Goal: Transaction & Acquisition: Book appointment/travel/reservation

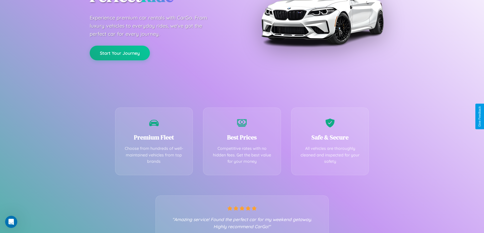
scroll to position [100, 0]
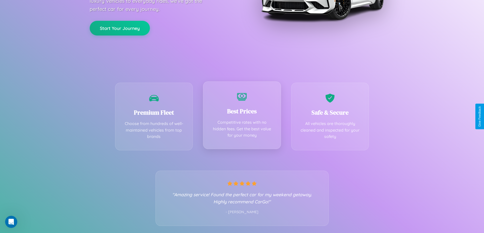
click at [242, 117] on div "Best Prices Competitive rates with no hidden fees. Get the best value for your …" at bounding box center [242, 116] width 78 height 68
click at [120, 28] on button "Start Your Journey" at bounding box center [120, 27] width 60 height 15
click at [120, 27] on button "Start Your Journey" at bounding box center [120, 27] width 60 height 15
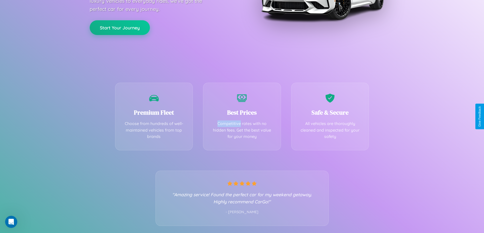
click at [120, 27] on button "Start Your Journey" at bounding box center [120, 27] width 60 height 15
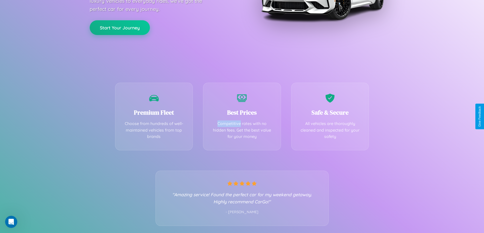
click at [120, 27] on button "Start Your Journey" at bounding box center [120, 27] width 60 height 15
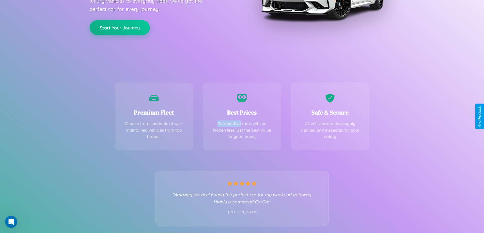
click at [120, 27] on button "Start Your Journey" at bounding box center [120, 27] width 60 height 15
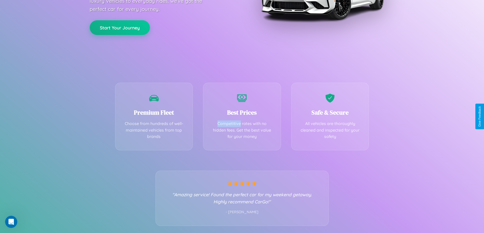
click at [120, 27] on button "Start Your Journey" at bounding box center [120, 27] width 60 height 15
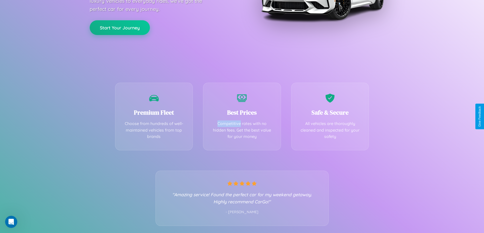
click at [120, 27] on button "Start Your Journey" at bounding box center [120, 27] width 60 height 15
